Goal: Task Accomplishment & Management: Use online tool/utility

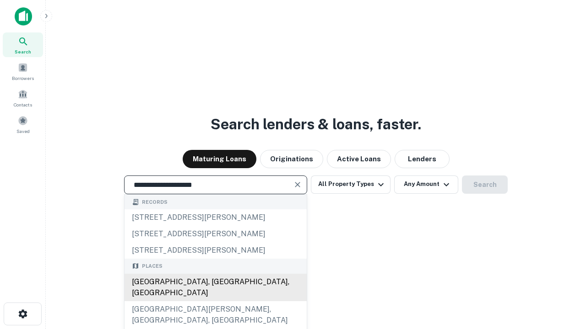
click at [215, 302] on div "[GEOGRAPHIC_DATA], [GEOGRAPHIC_DATA], [GEOGRAPHIC_DATA]" at bounding box center [215, 287] width 182 height 27
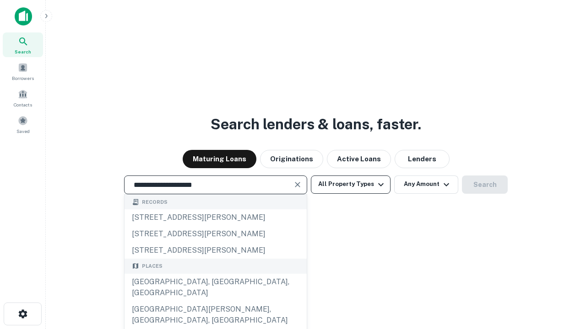
type input "**********"
click at [351, 184] on button "All Property Types" at bounding box center [351, 185] width 80 height 18
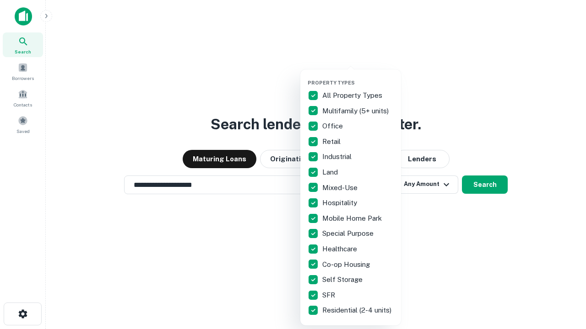
click at [358, 77] on button "button" at bounding box center [358, 77] width 101 height 0
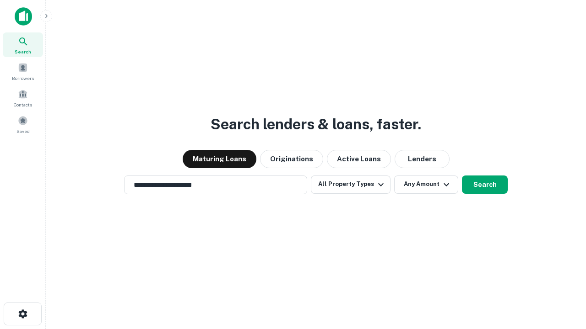
scroll to position [5, 110]
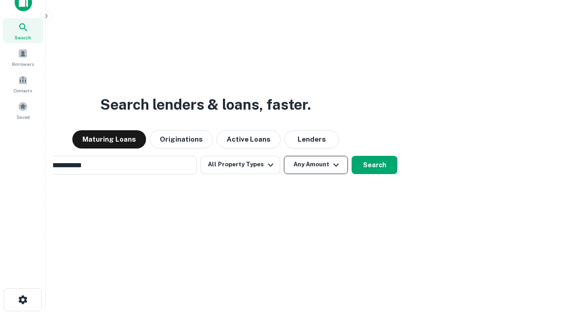
click at [284, 156] on button "Any Amount" at bounding box center [316, 165] width 64 height 18
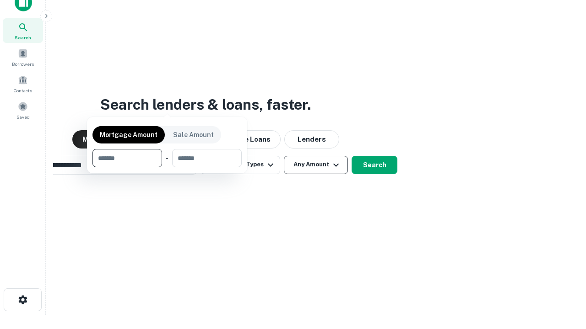
scroll to position [15, 0]
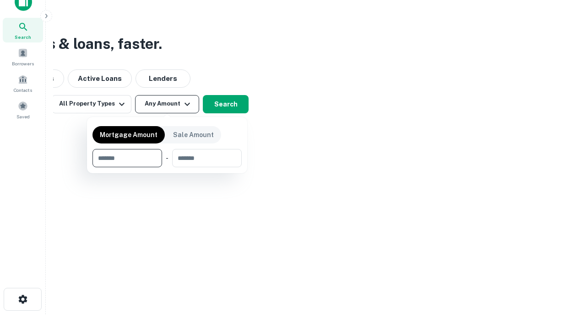
type input "*******"
click at [167, 167] on button "button" at bounding box center [166, 167] width 149 height 0
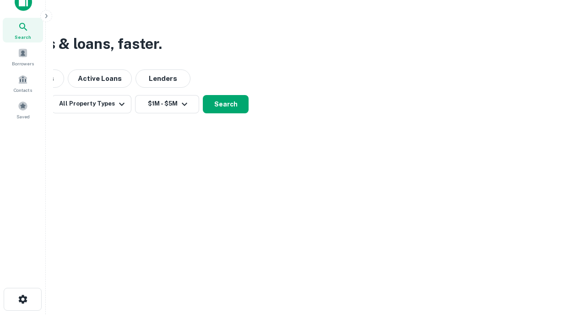
scroll to position [5, 169]
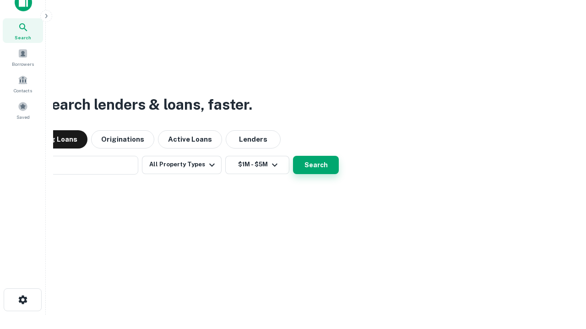
click at [293, 156] on button "Search" at bounding box center [316, 165] width 46 height 18
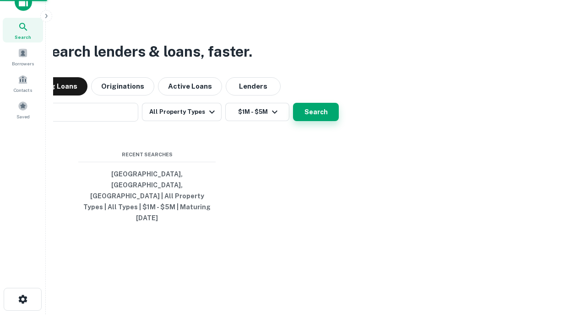
scroll to position [24, 259]
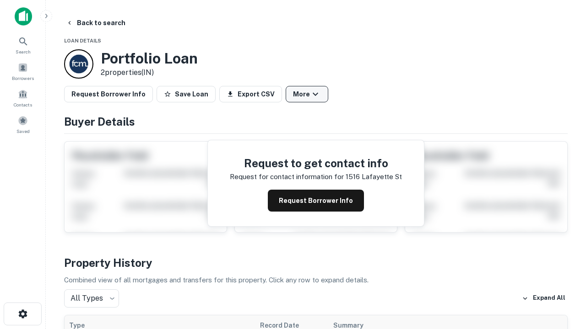
click at [307, 94] on button "More" at bounding box center [307, 94] width 43 height 16
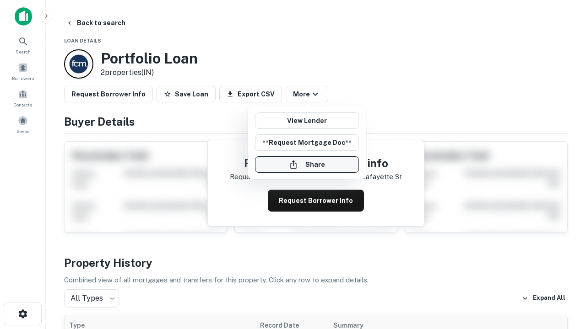
click at [307, 165] on button "Share" at bounding box center [307, 165] width 104 height 16
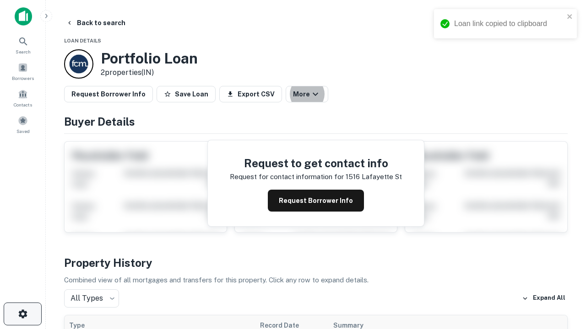
click at [22, 314] on icon "button" at bounding box center [22, 314] width 11 height 11
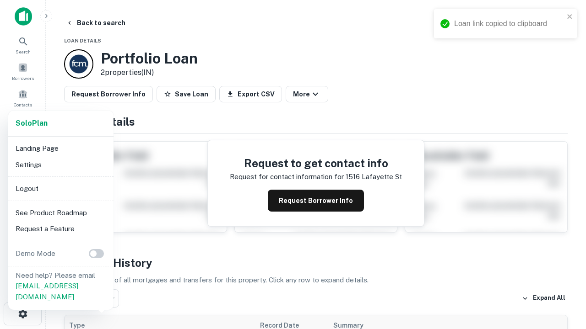
click at [60, 189] on li "Logout" at bounding box center [61, 189] width 98 height 16
